Goal: Communication & Community: Share content

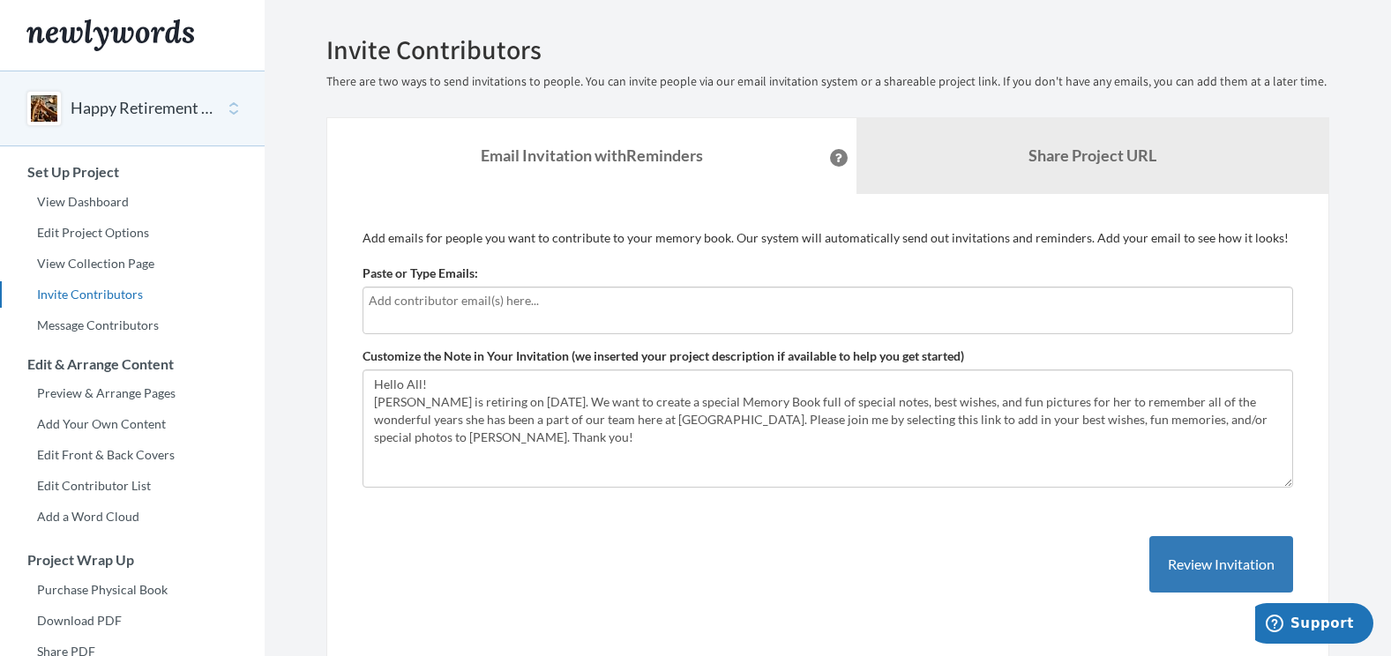
click at [555, 307] on input "text" at bounding box center [828, 300] width 918 height 19
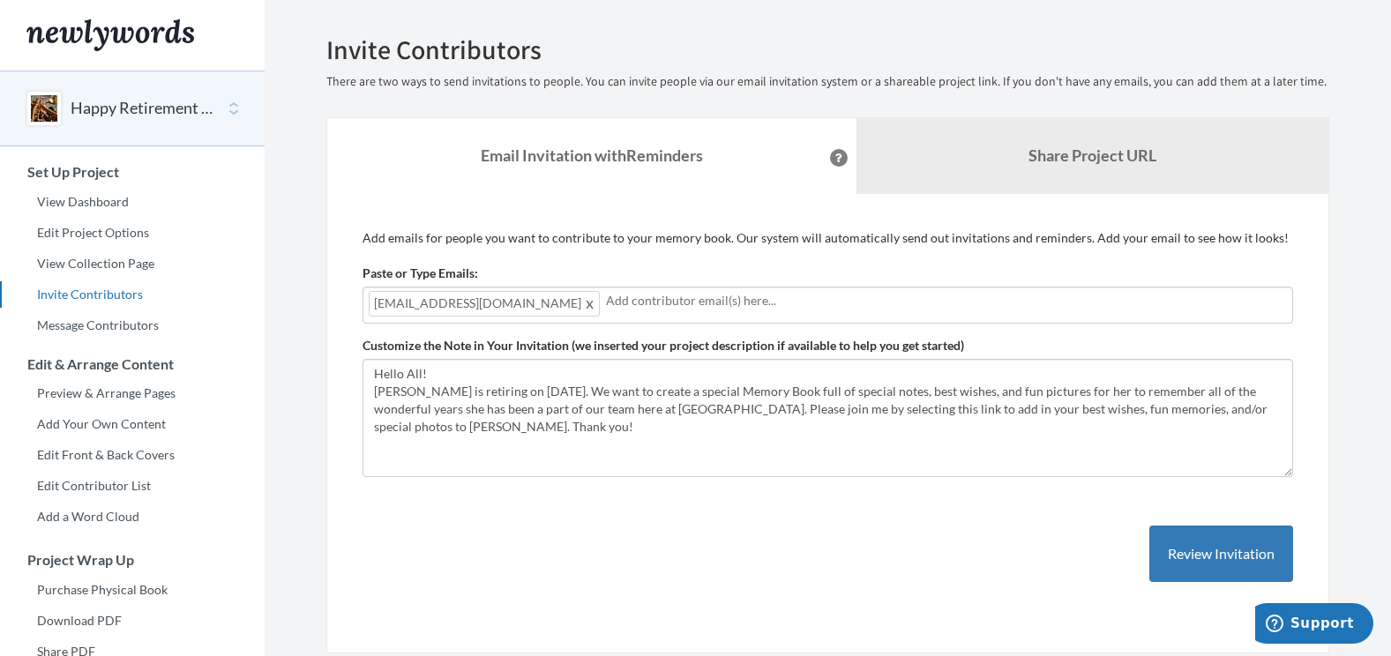
click at [771, 311] on div "[EMAIL_ADDRESS][DOMAIN_NAME]" at bounding box center [827, 305] width 930 height 37
click at [584, 302] on span at bounding box center [590, 303] width 13 height 21
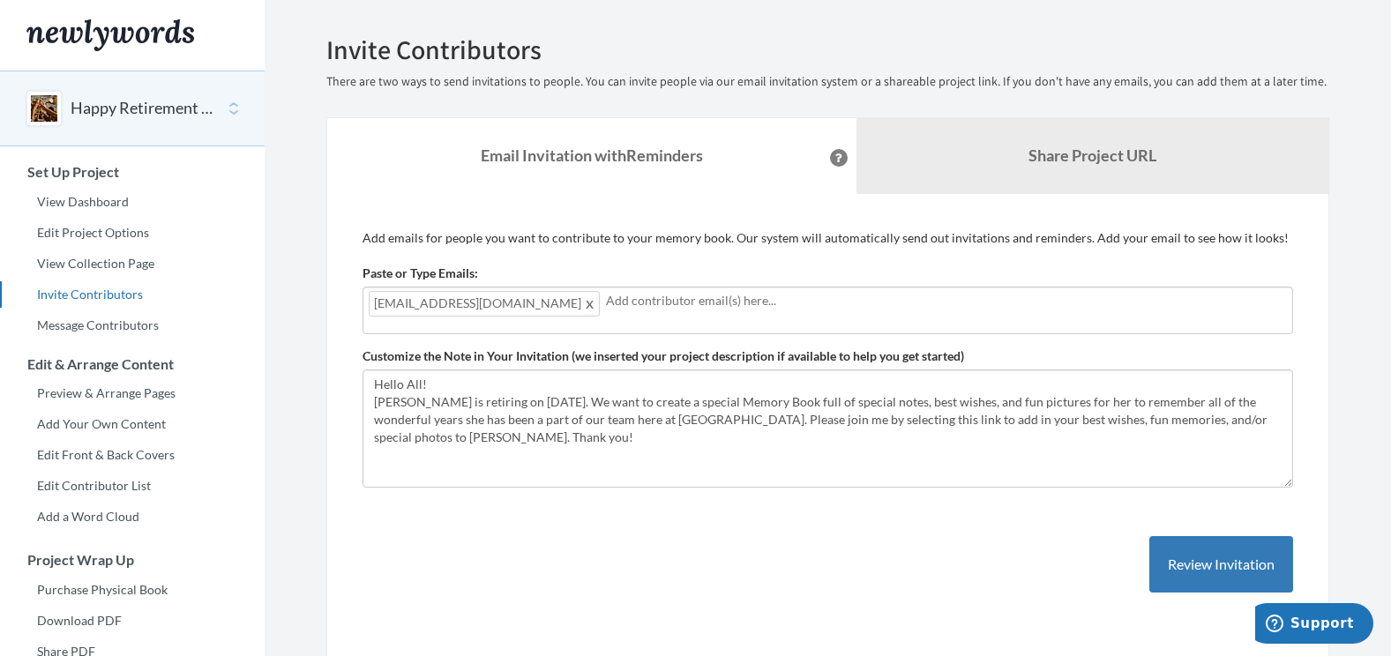
click at [597, 303] on span at bounding box center [590, 303] width 13 height 21
click at [698, 305] on input "text" at bounding box center [828, 300] width 918 height 19
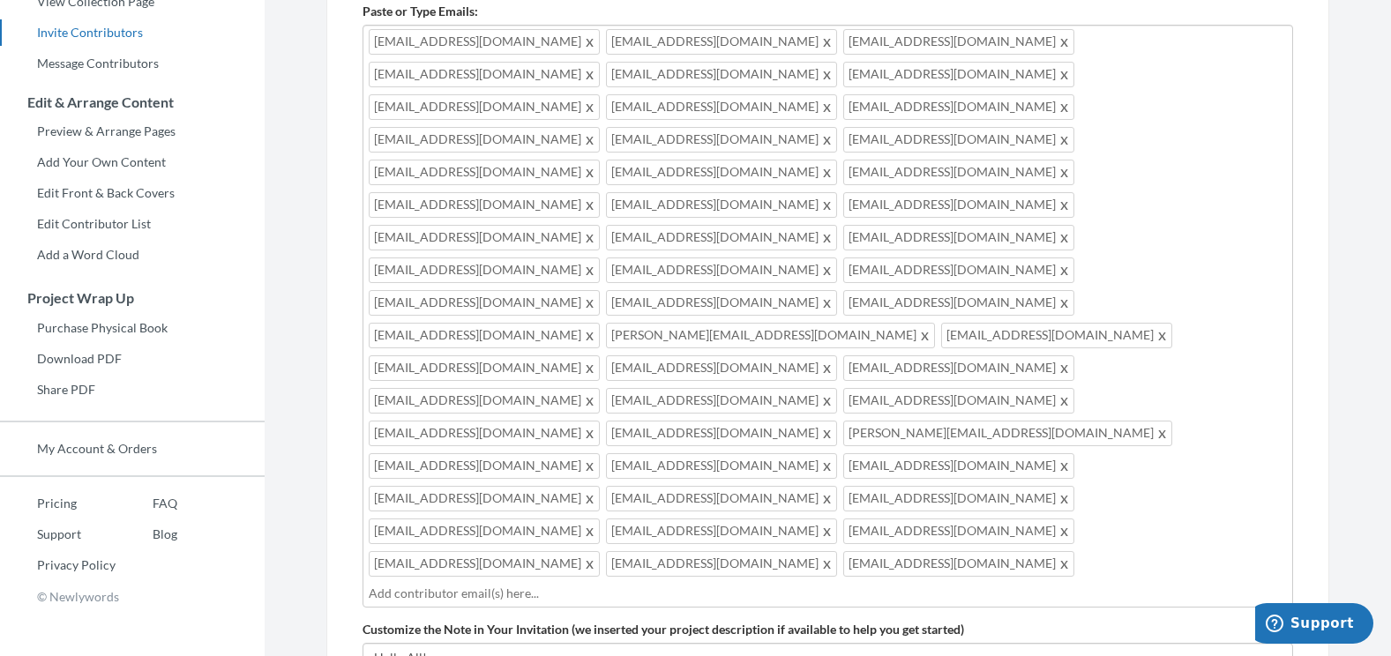
scroll to position [401, 0]
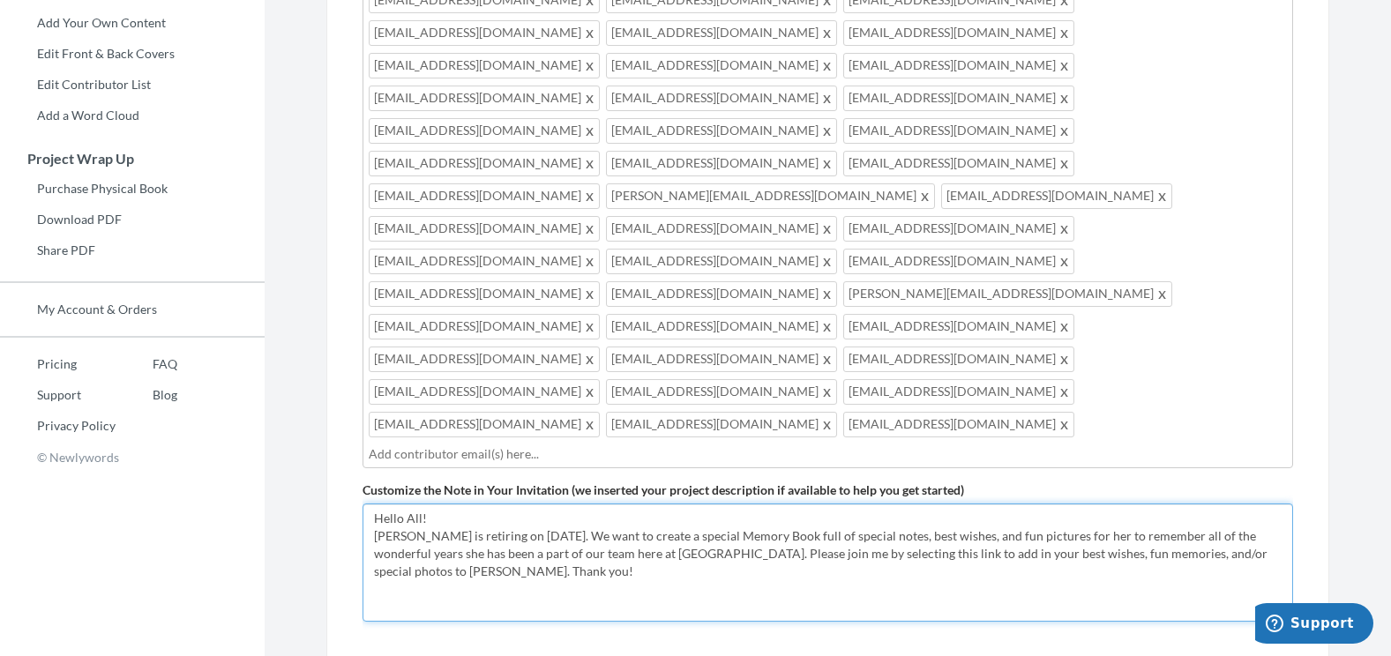
drag, startPoint x: 444, startPoint y: 375, endPoint x: 541, endPoint y: 373, distance: 96.1
click at [444, 504] on textarea "Hello All! Marianne Meyer is retiring on September 30th. We want to create a sp…" at bounding box center [827, 563] width 930 height 118
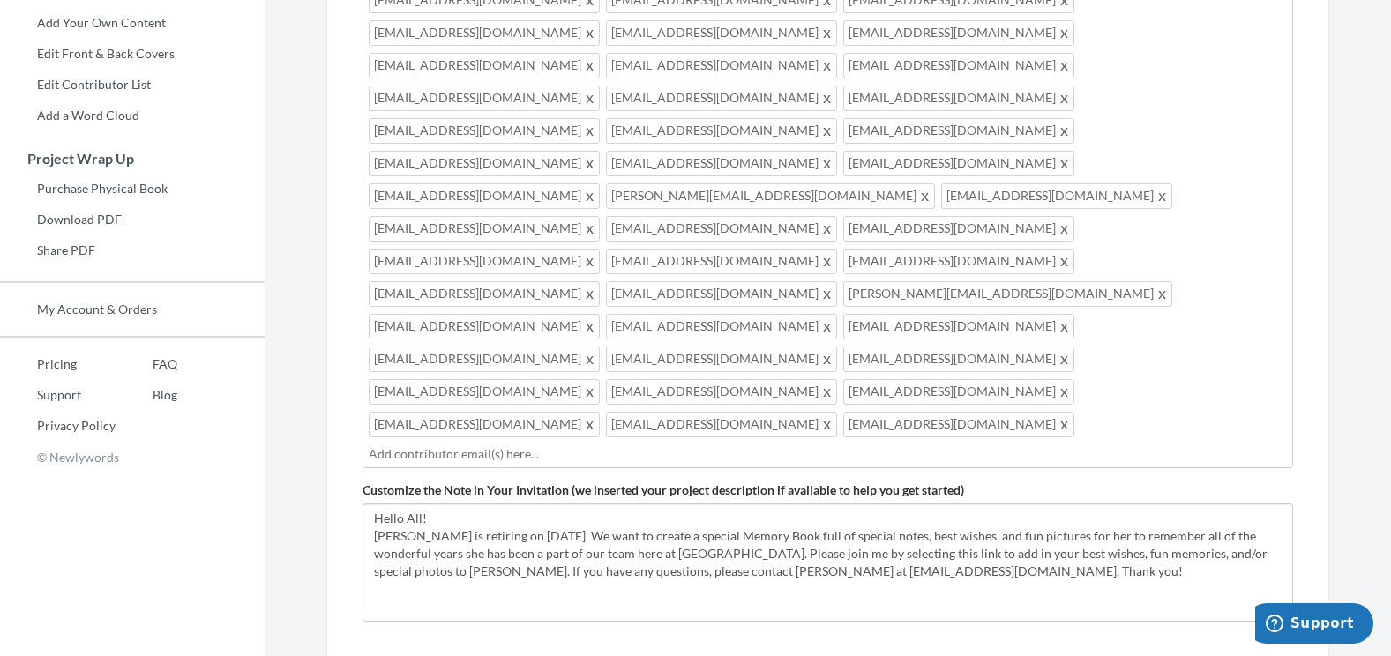
click at [780, 531] on div "Add emails for people you want to contribute to your memory book. Our system wi…" at bounding box center [827, 295] width 930 height 935
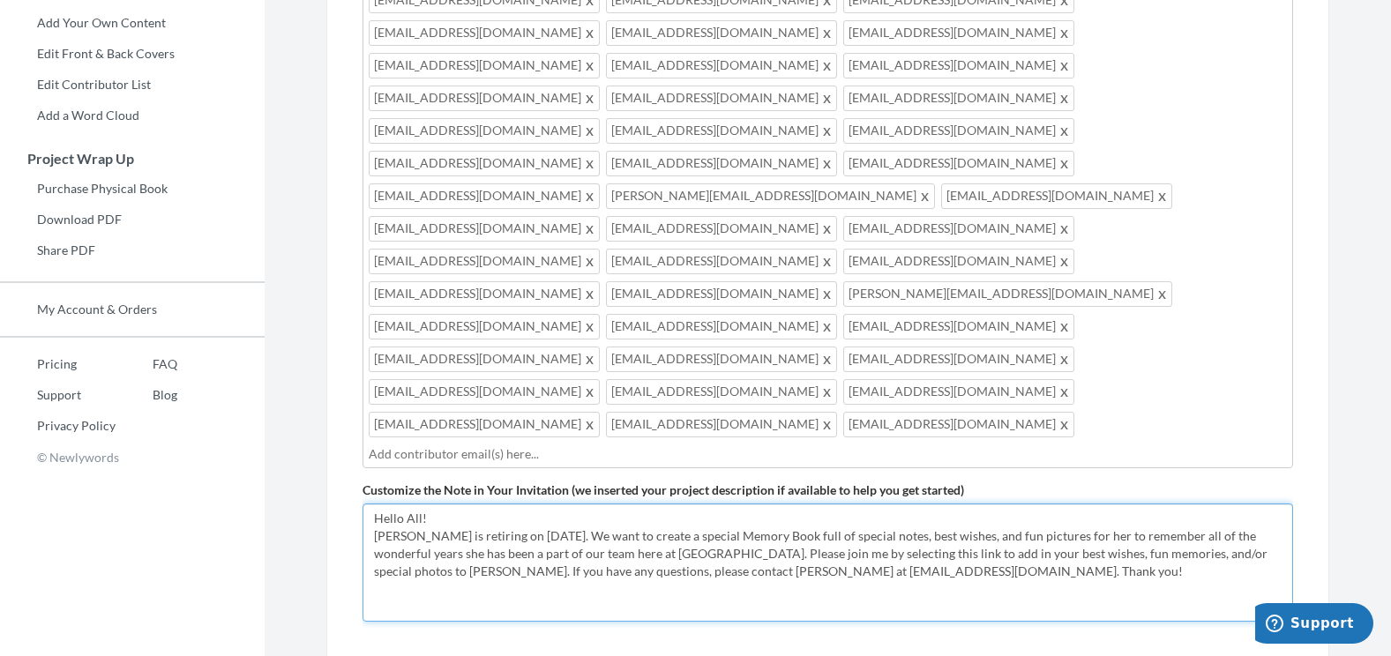
drag, startPoint x: 459, startPoint y: 318, endPoint x: 405, endPoint y: 320, distance: 53.8
click at [405, 504] on textarea "Hello All! Marianne Meyer is retiring on September 30th. We want to create a sp…" at bounding box center [827, 563] width 930 height 118
type textarea "Hello, [PERSON_NAME] is retiring on [DATE]. We want to create a special Memory …"
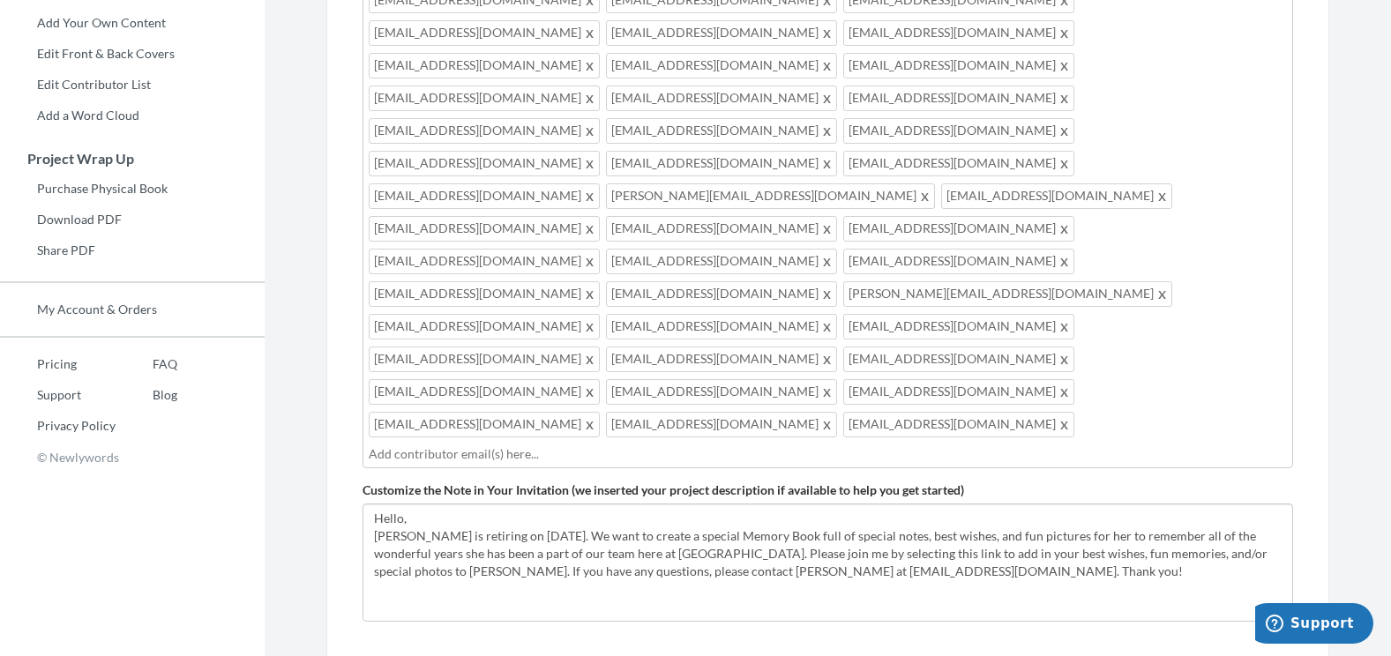
drag, startPoint x: 781, startPoint y: 573, endPoint x: 753, endPoint y: 556, distance: 33.3
click at [782, 573] on div "Add emails for people you want to contribute to your memory book. Our system wi…" at bounding box center [827, 296] width 1003 height 1006
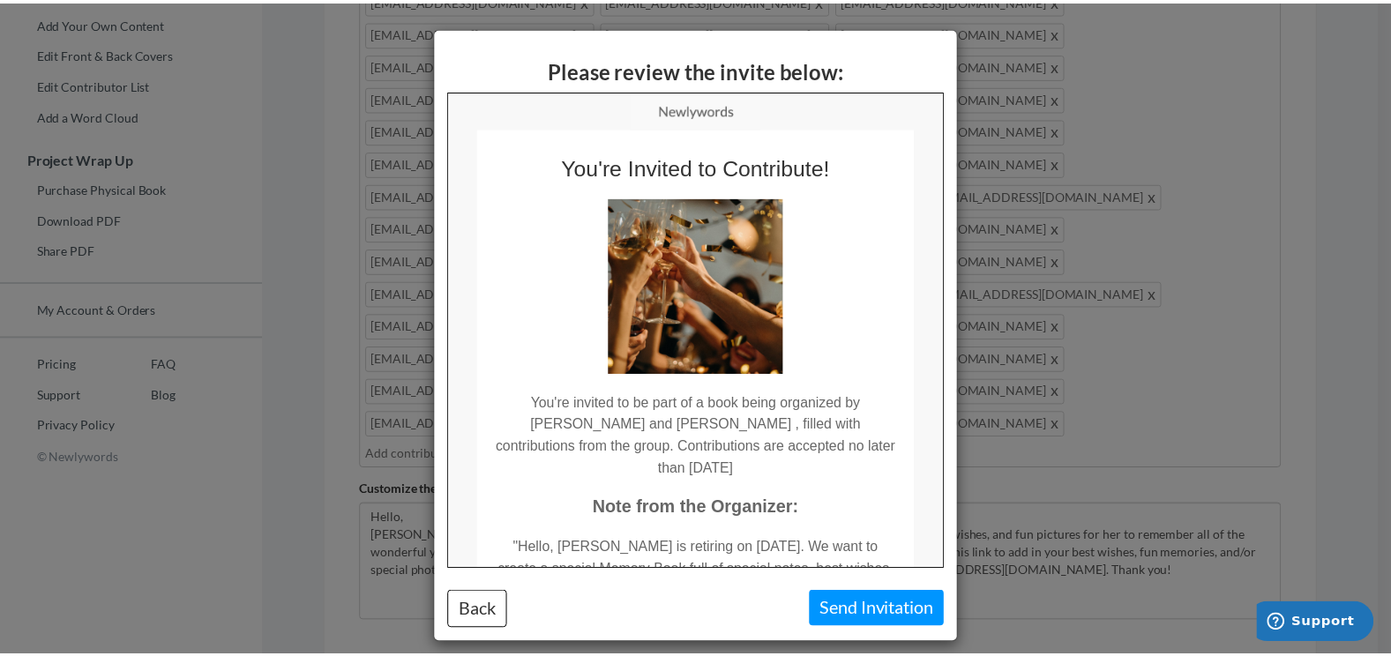
scroll to position [0, 0]
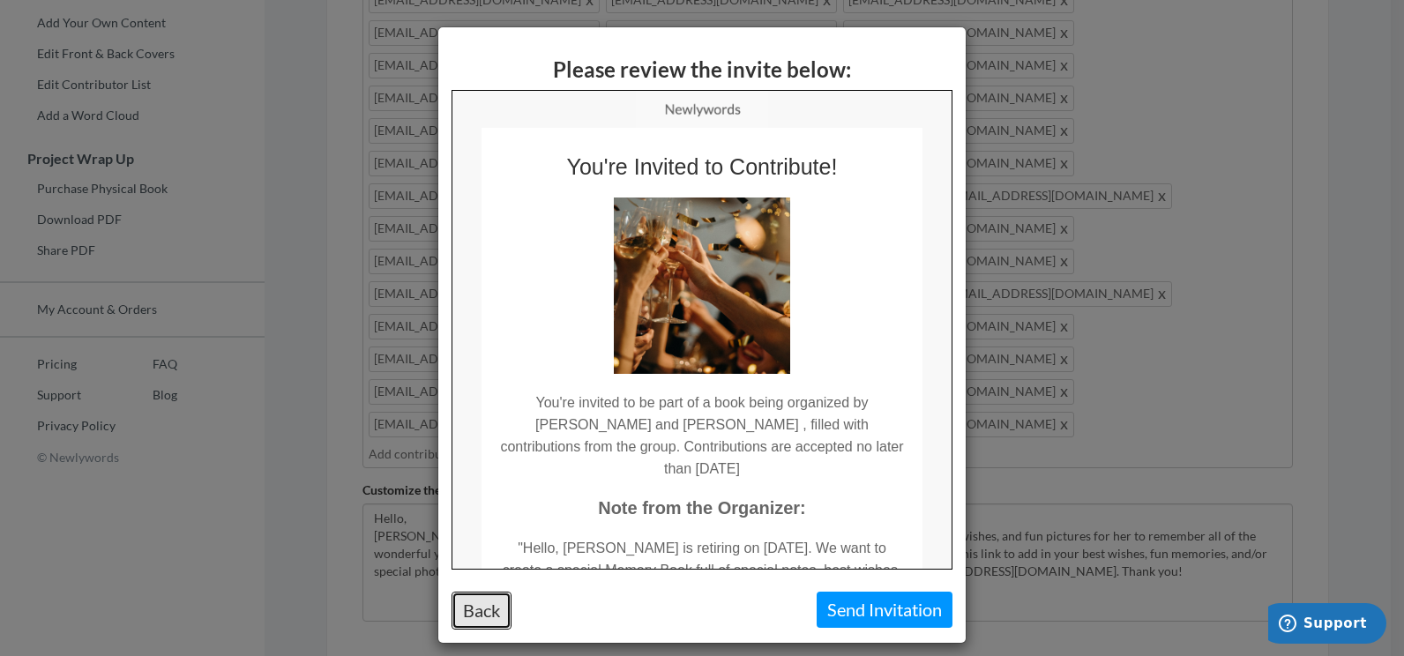
click at [477, 607] on button "Back" at bounding box center [482, 611] width 60 height 38
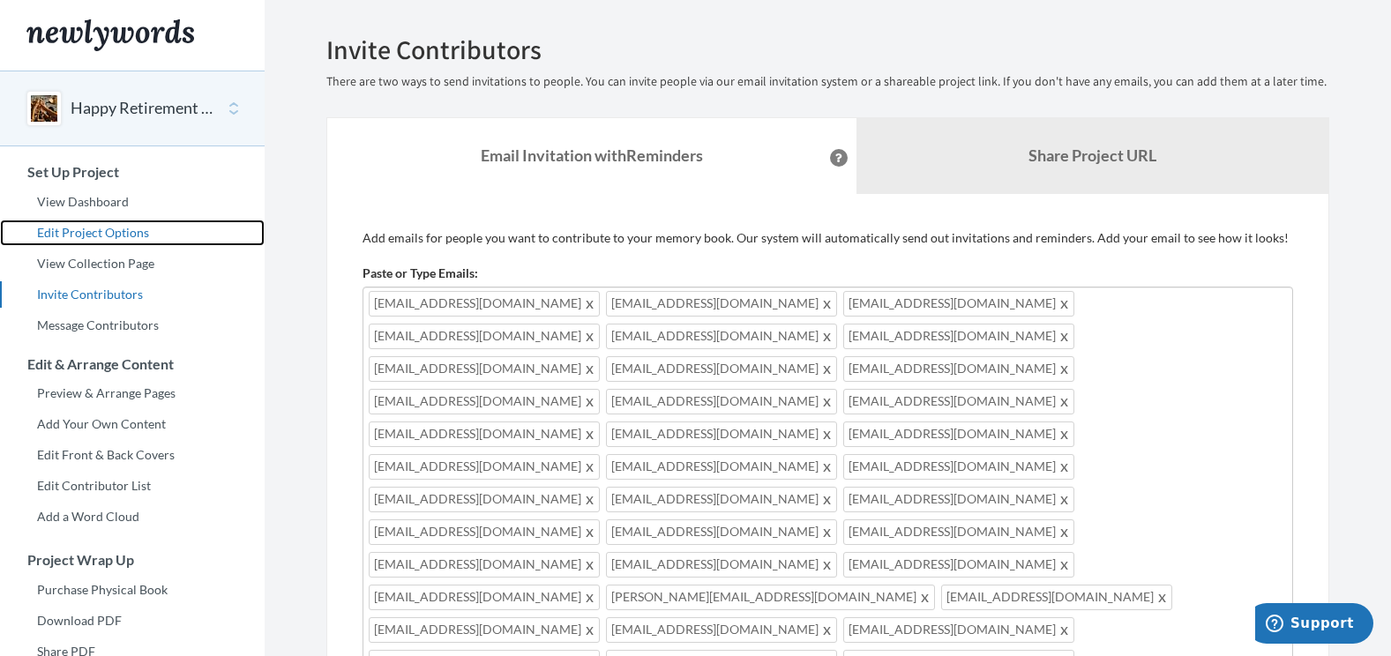
click at [100, 229] on link "Edit Project Options" at bounding box center [132, 233] width 265 height 26
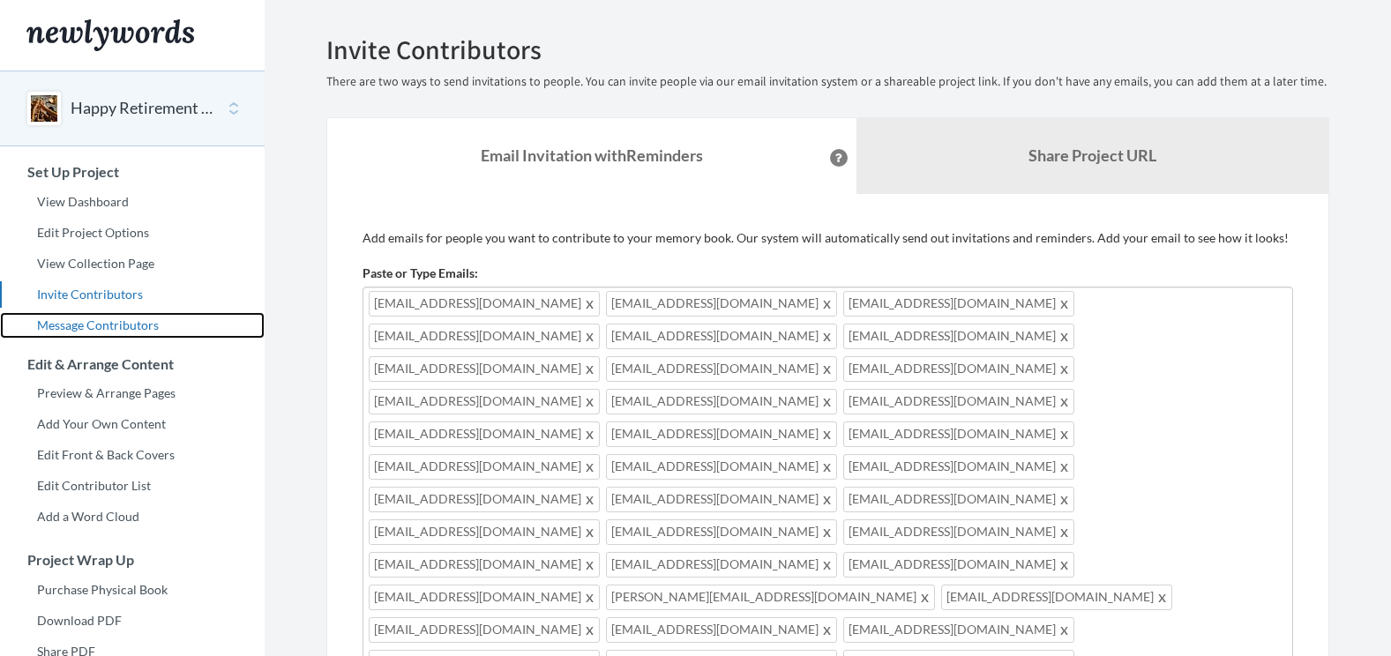
click at [127, 326] on link "Message Contributors" at bounding box center [132, 325] width 265 height 26
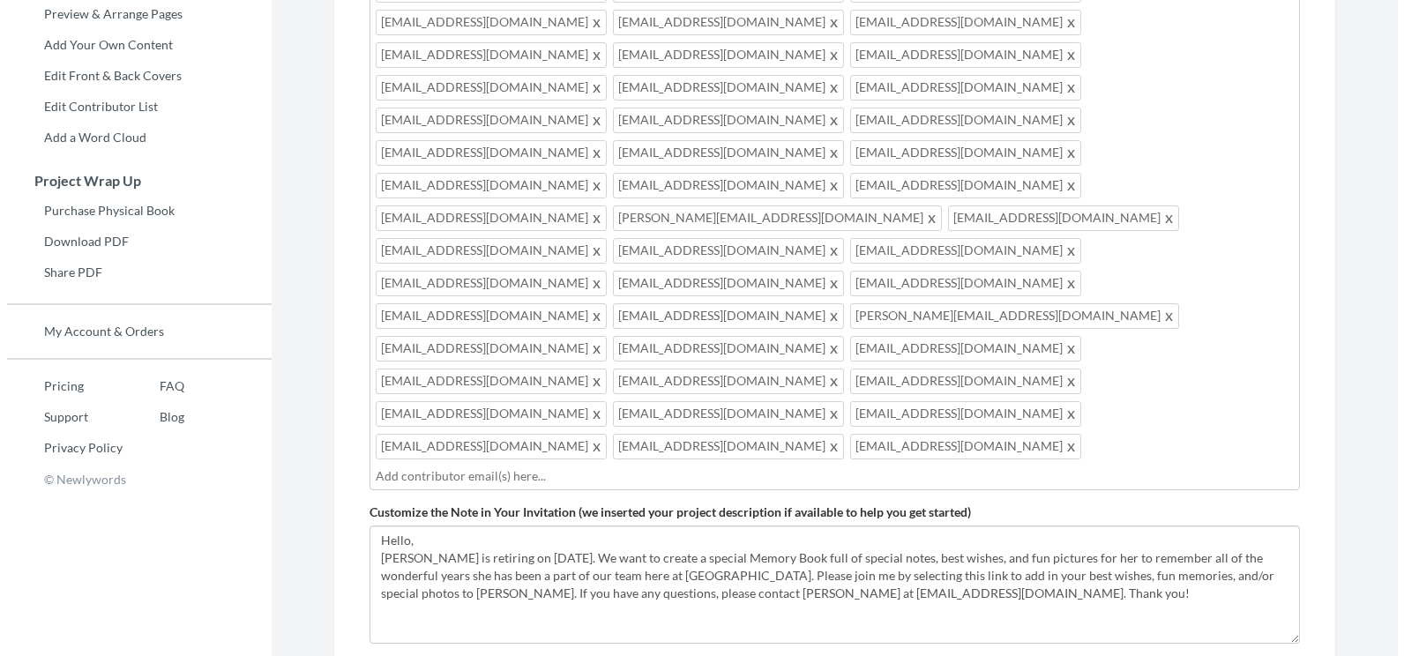
scroll to position [401, 0]
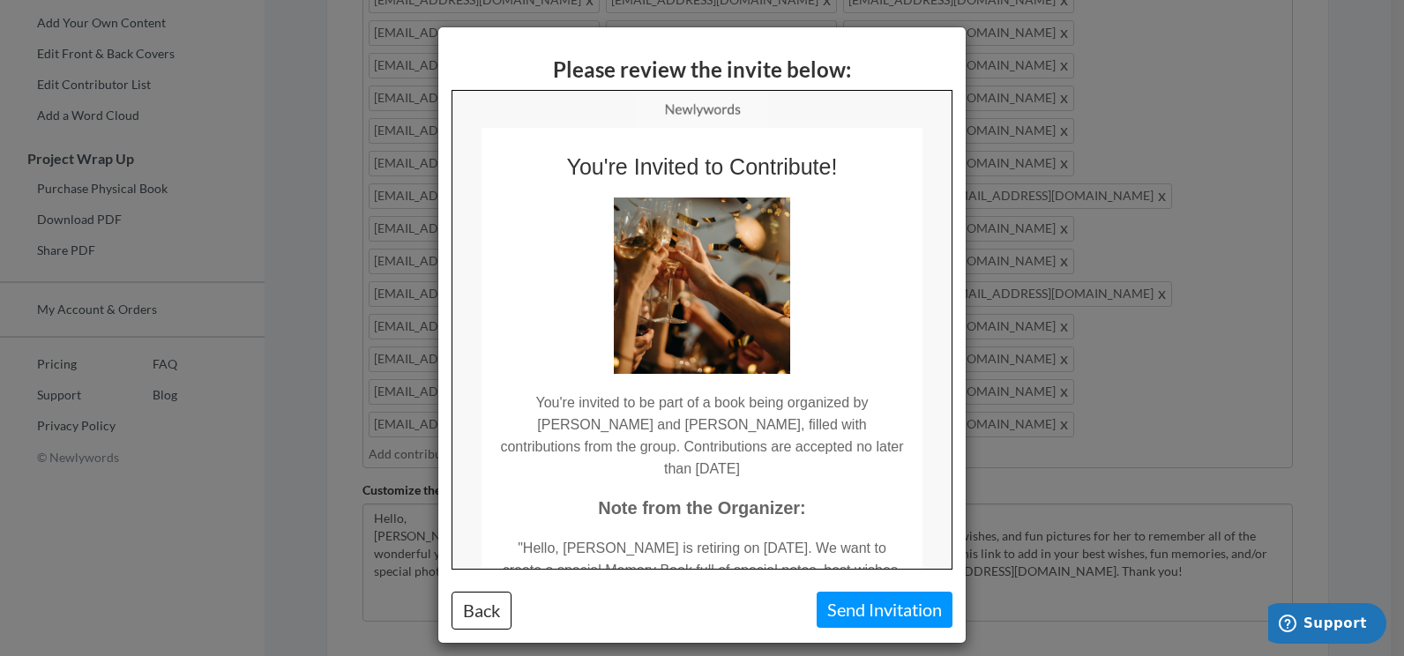
scroll to position [347, 0]
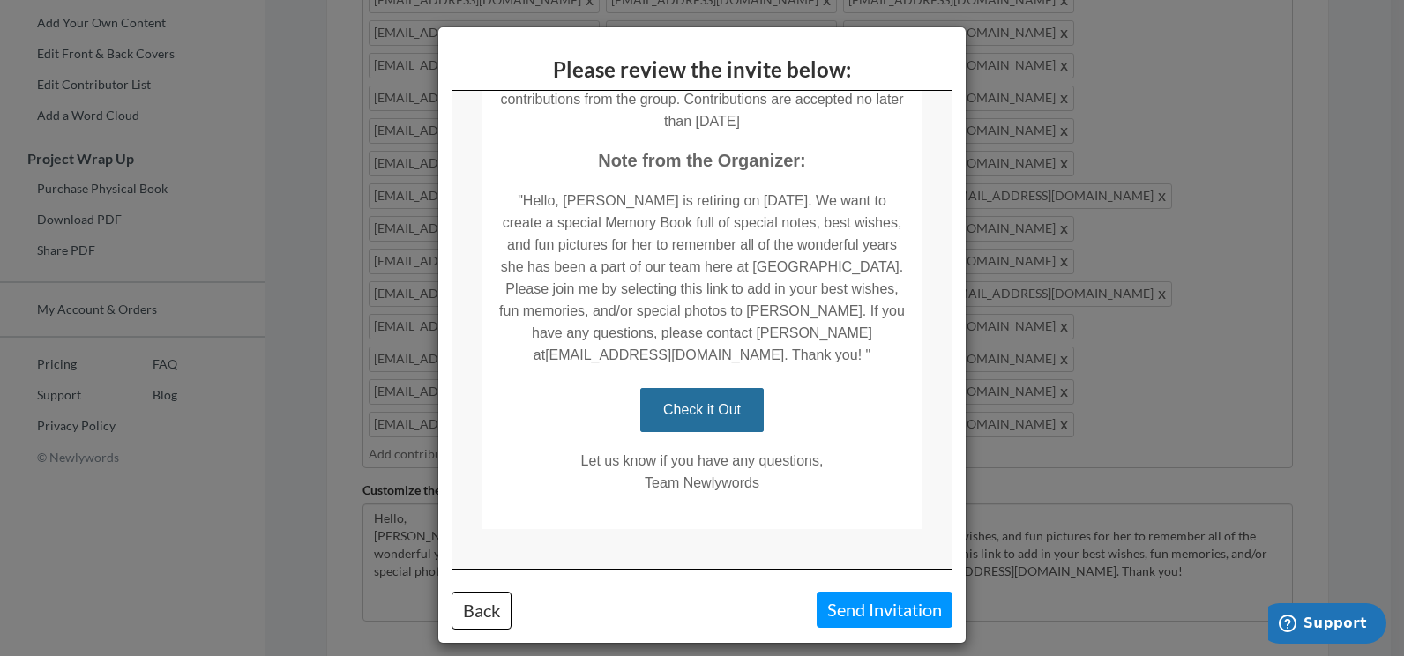
drag, startPoint x: 945, startPoint y: 249, endPoint x: 1400, endPoint y: 595, distance: 572.0
click at [859, 614] on button "Send Invitation" at bounding box center [885, 610] width 136 height 36
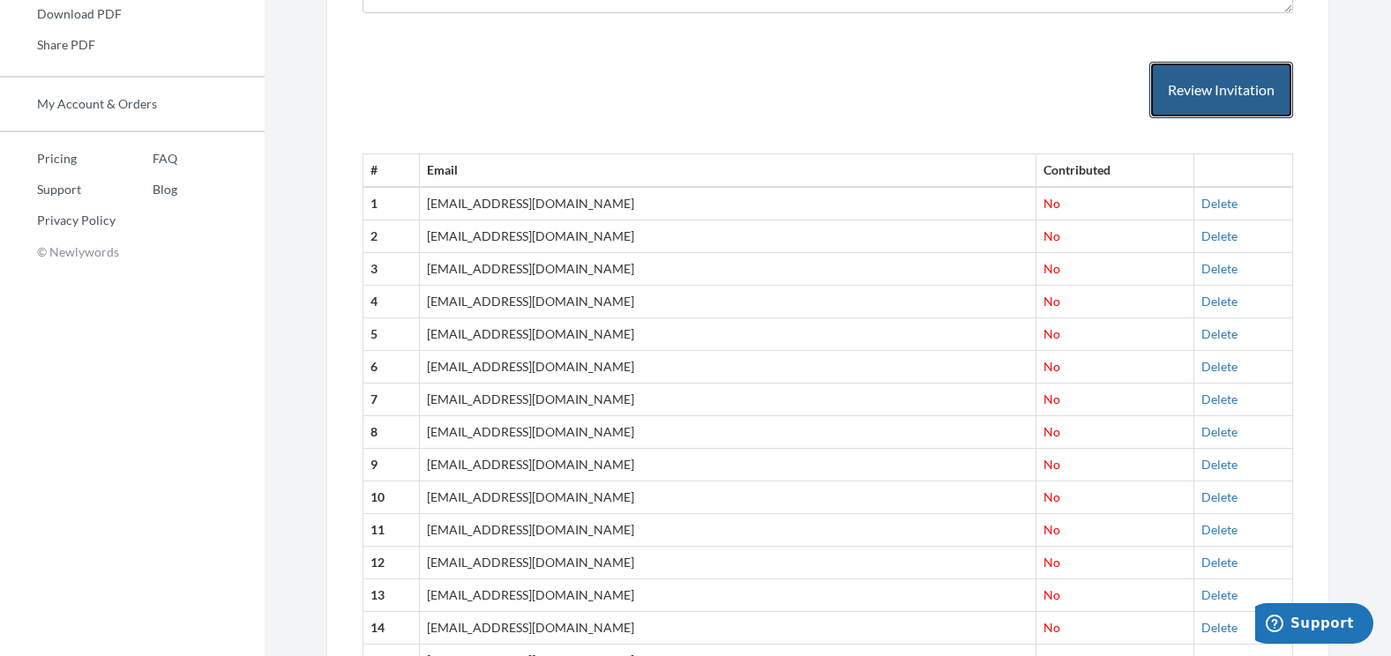
scroll to position [0, 0]
